Goal: Check status: Check status

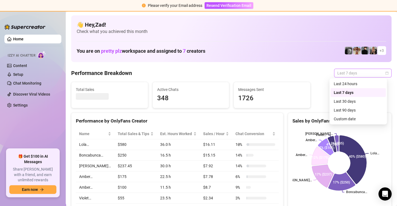
click at [366, 73] on span "Last 7 days" at bounding box center [363, 73] width 51 height 8
click at [363, 119] on div "Custom date" at bounding box center [358, 119] width 49 height 6
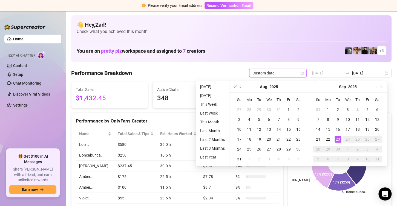
type input "2025-09-23"
click at [335, 139] on div "23" at bounding box center [338, 139] width 7 height 7
type input "2025-09-22"
click at [327, 139] on div "22" at bounding box center [328, 139] width 7 height 7
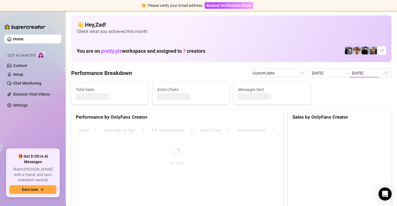
type input "2025-09-22"
type input "2025-09-23"
